Goal: Task Accomplishment & Management: Manage account settings

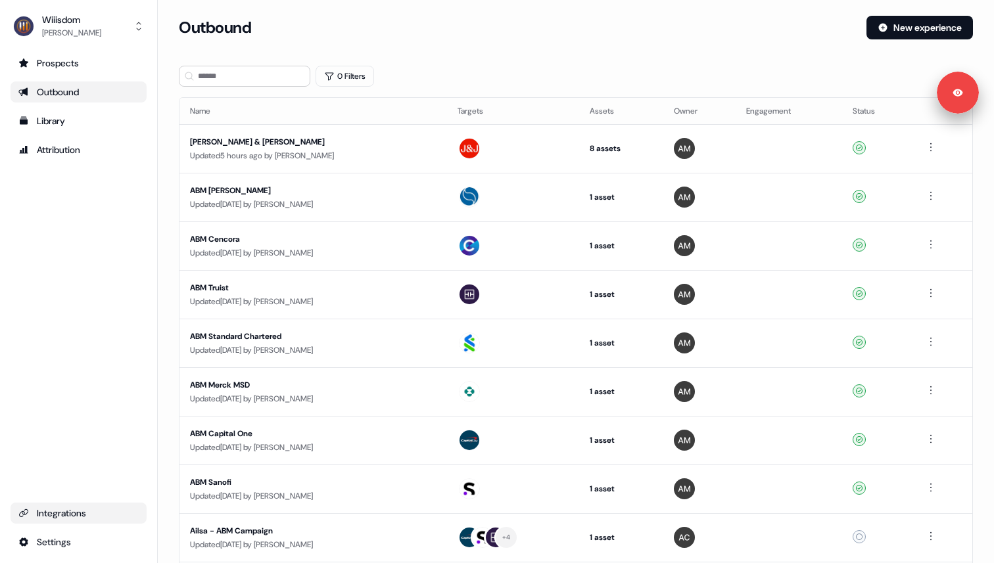
click at [86, 507] on div "Integrations" at bounding box center [78, 513] width 120 height 13
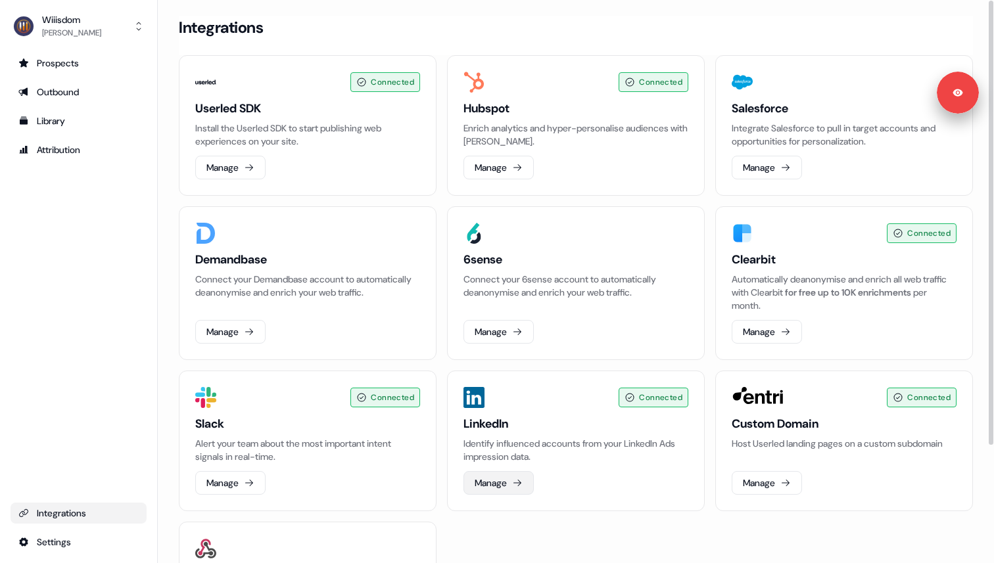
click at [494, 487] on button "Manage" at bounding box center [498, 483] width 70 height 24
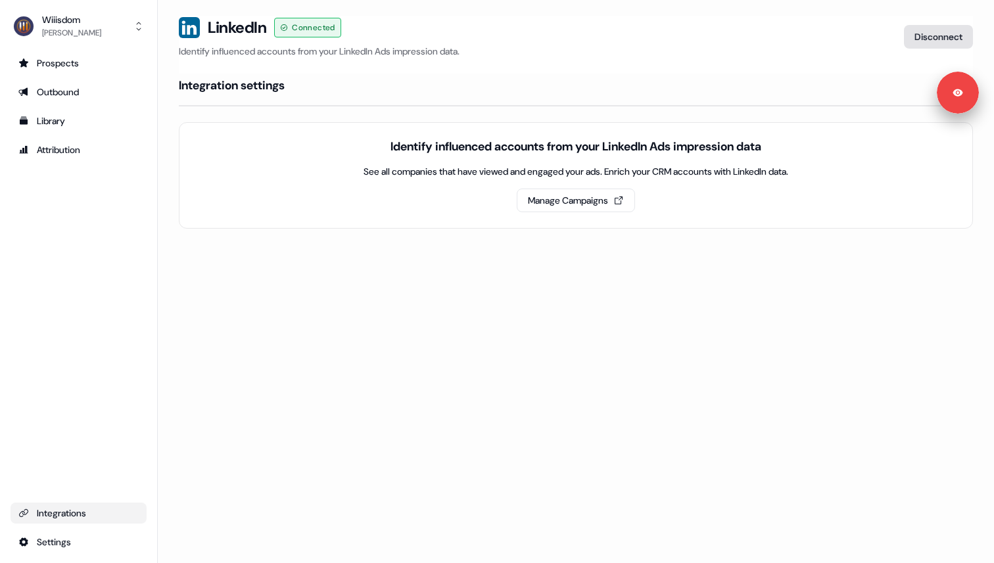
click at [934, 39] on button "Disconnect" at bounding box center [938, 37] width 69 height 24
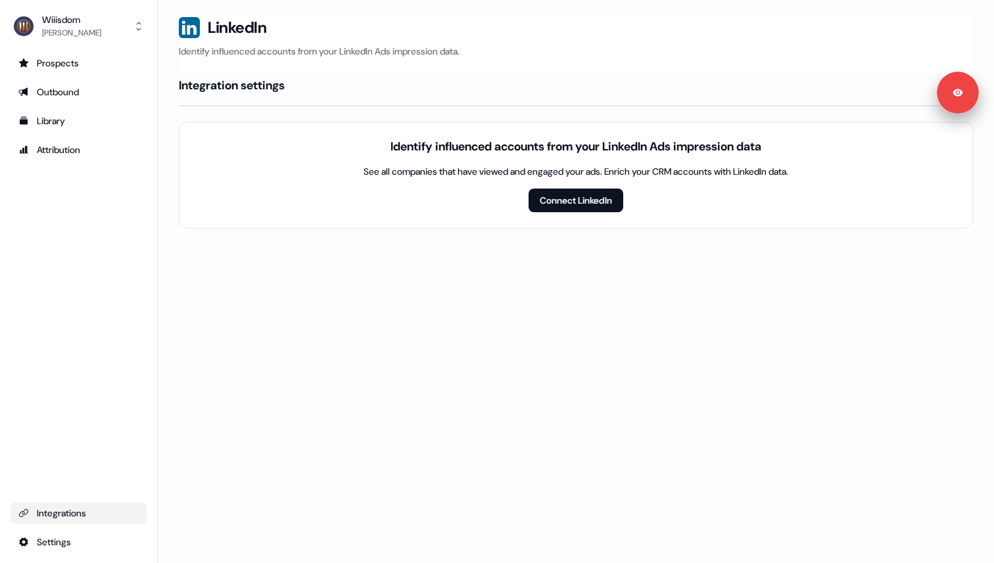
click at [101, 553] on div "Wiiisdom [PERSON_NAME] Prospects Outbound Library Attribution Integrations Sett…" at bounding box center [79, 281] width 158 height 563
click at [98, 548] on html "For the best experience switch devices to a bigger screen. Go to [DOMAIN_NAME] …" at bounding box center [497, 281] width 994 height 563
click at [193, 489] on div "Team" at bounding box center [206, 497] width 105 height 21
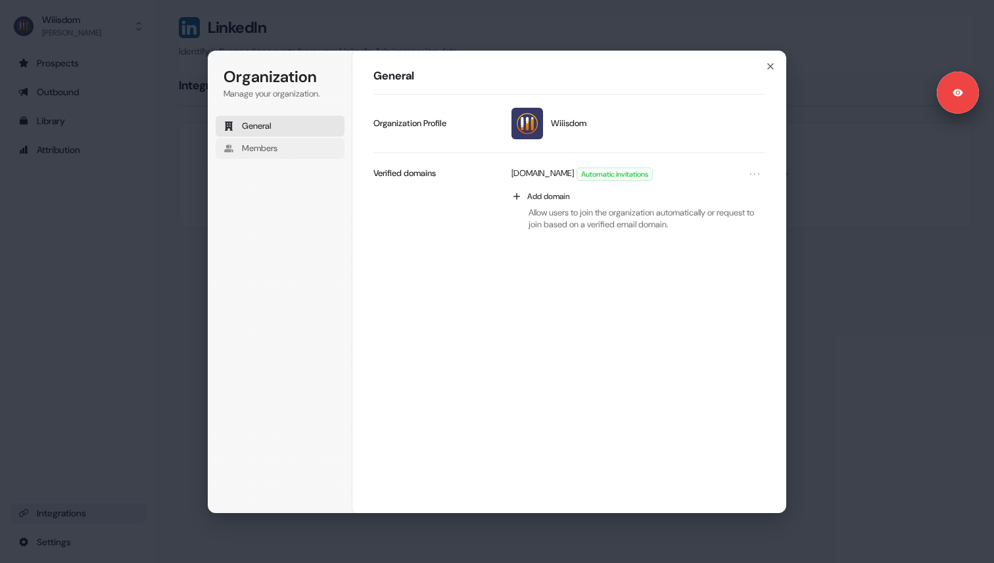
click at [289, 146] on button "Members" at bounding box center [280, 148] width 129 height 21
